Goal: Entertainment & Leisure: Consume media (video, audio)

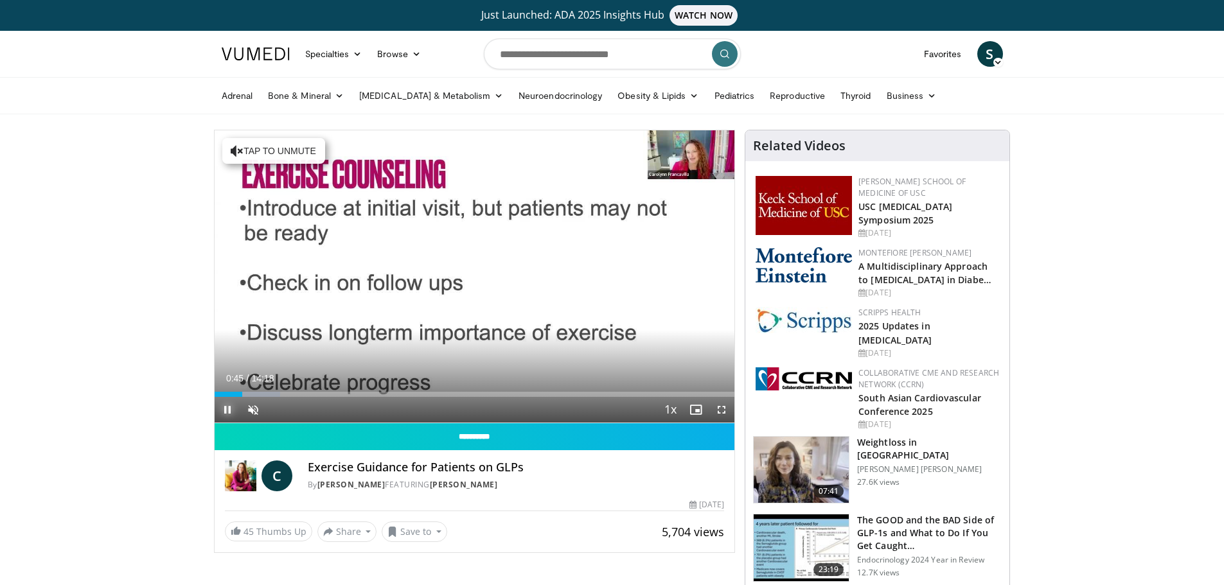
click at [224, 413] on span "Video Player" at bounding box center [228, 410] width 26 height 26
